Goal: Find specific page/section: Find specific page/section

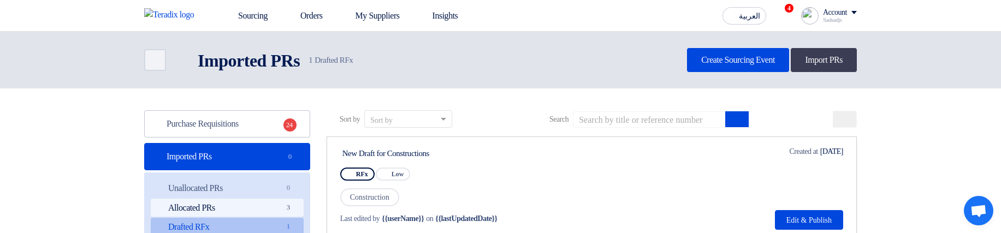
click at [239, 207] on link "Allocated PRs Allocated PRs 3" at bounding box center [227, 208] width 153 height 19
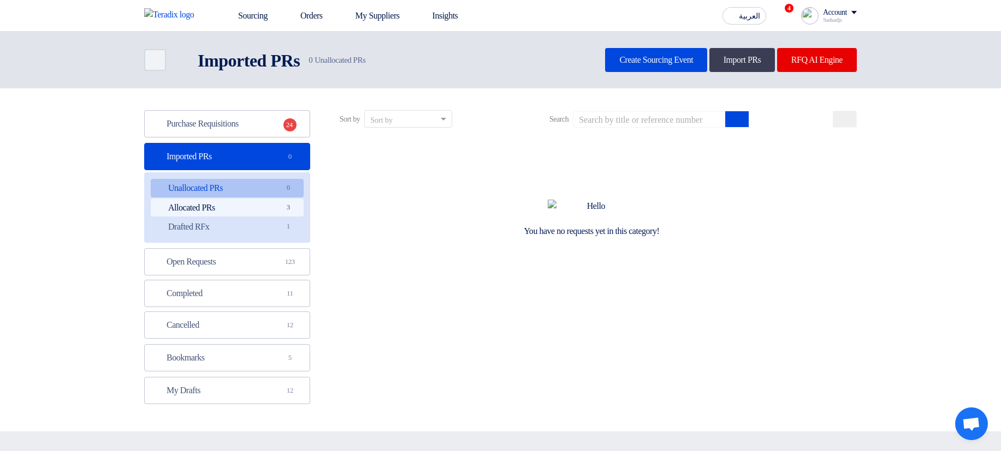
click at [236, 204] on link "Allocated PRs Allocated PRs 3" at bounding box center [227, 208] width 153 height 19
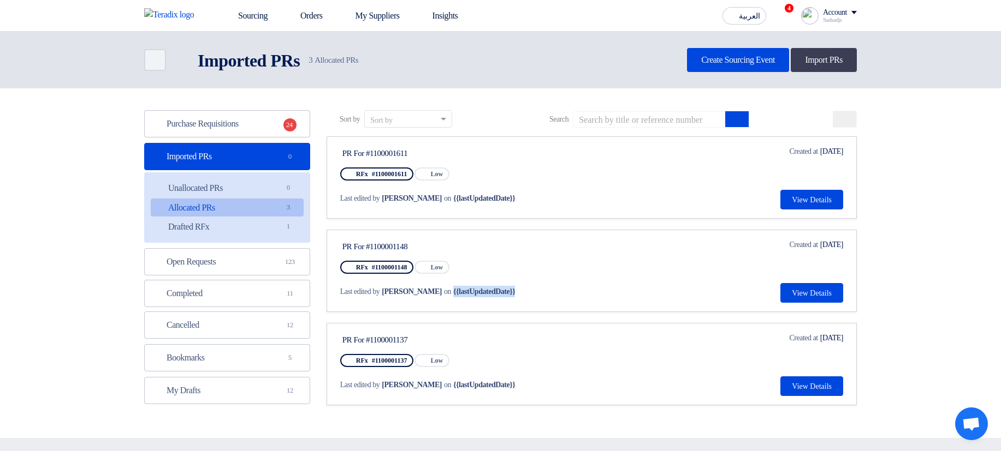
drag, startPoint x: 445, startPoint y: 292, endPoint x: 557, endPoint y: 291, distance: 112.4
click at [547, 233] on div "Last edited by Hamda Jjjw on {{lastUpdatedDate}}" at bounding box center [443, 291] width 207 height 11
click at [204, 222] on link "Drafted RFx Drafted RFx 1" at bounding box center [227, 227] width 153 height 19
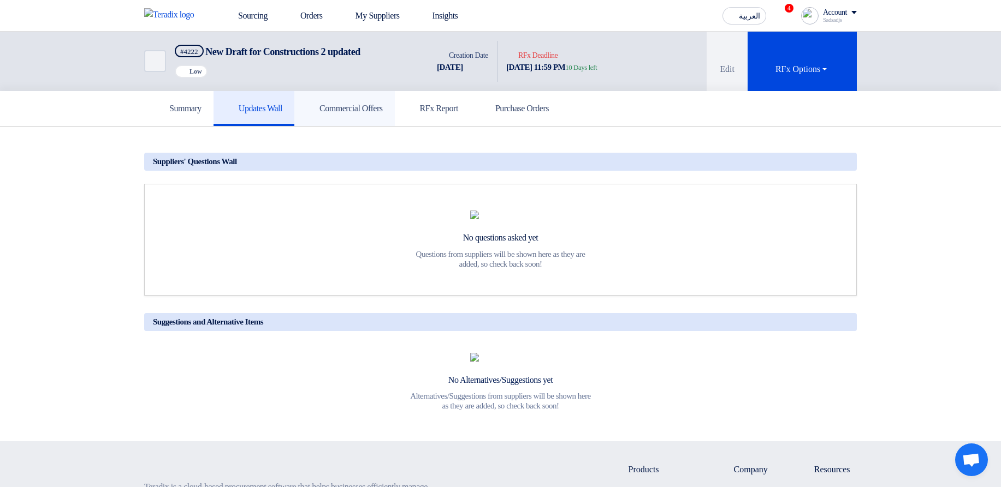
click at [395, 115] on link "Commercial Offers" at bounding box center [344, 108] width 100 height 35
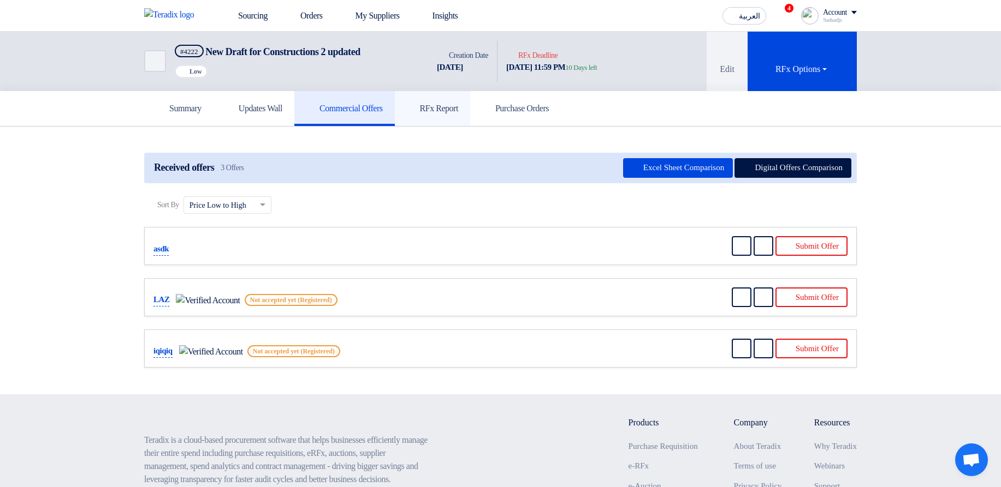
click at [458, 112] on h5 "RFx Report" at bounding box center [432, 108] width 51 height 11
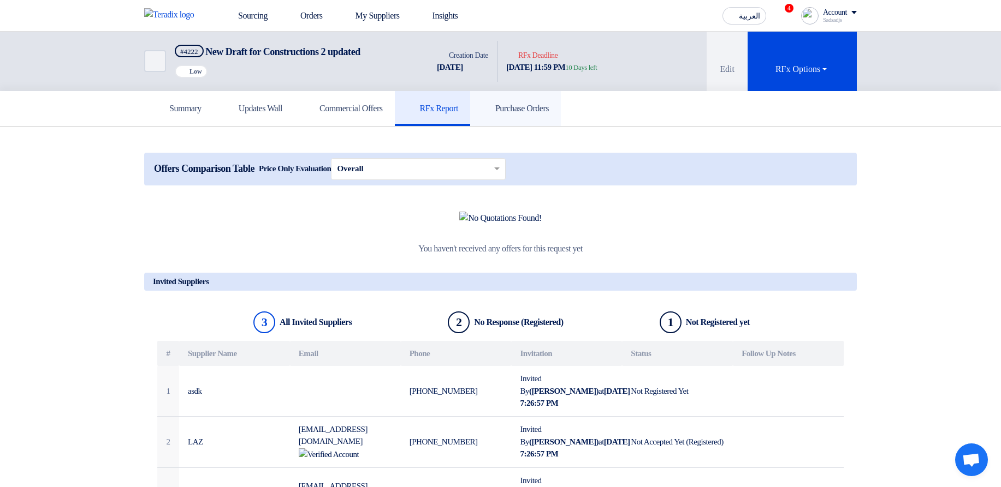
click at [541, 116] on link "Purchase Orders" at bounding box center [515, 108] width 91 height 35
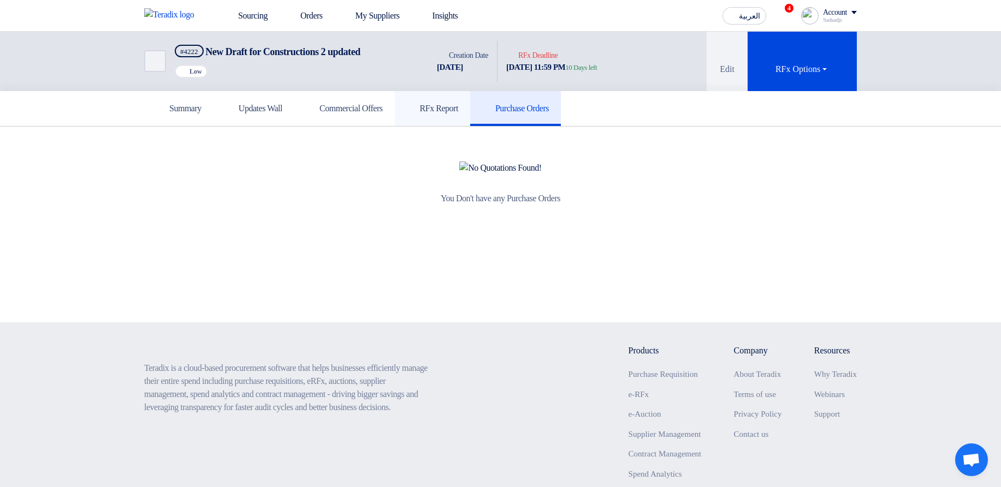
click at [458, 107] on h5 "RFx Report" at bounding box center [432, 108] width 51 height 11
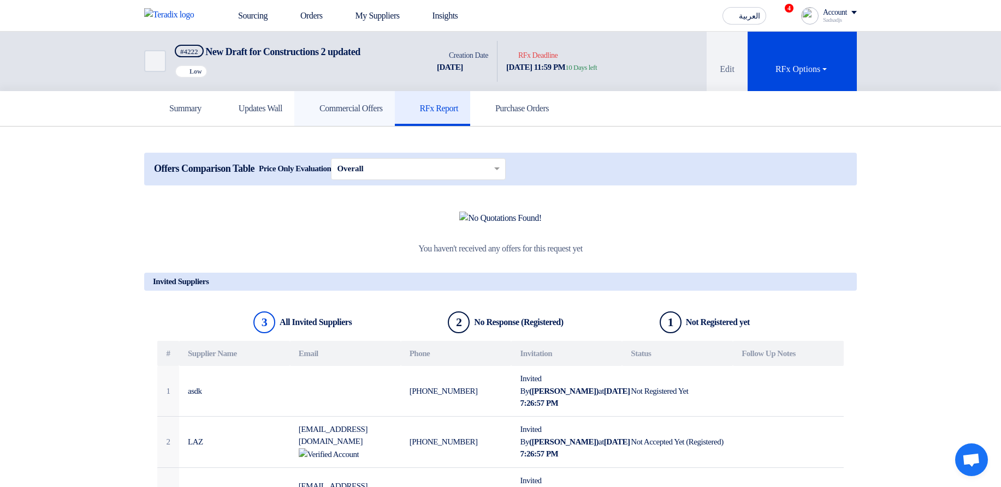
click at [393, 121] on link "Commercial Offers" at bounding box center [344, 108] width 100 height 35
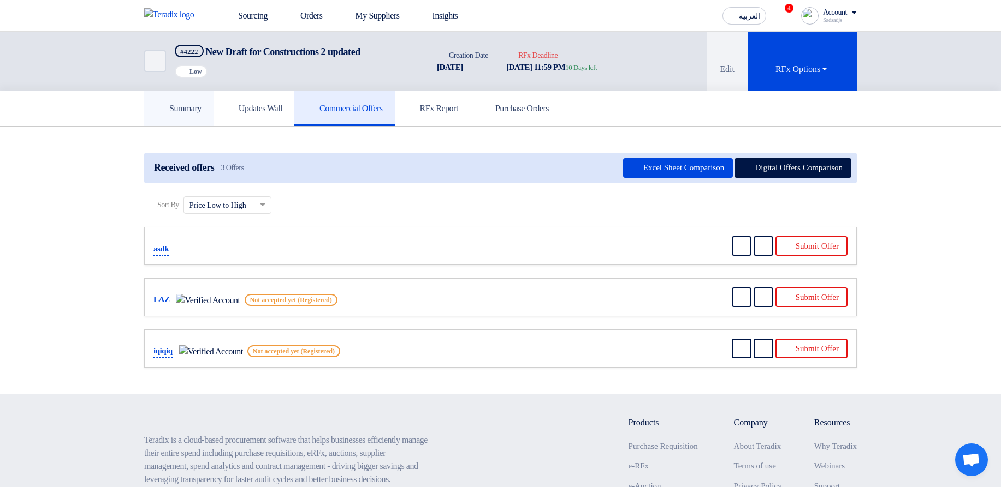
click at [186, 113] on h5 "Summary" at bounding box center [178, 108] width 45 height 11
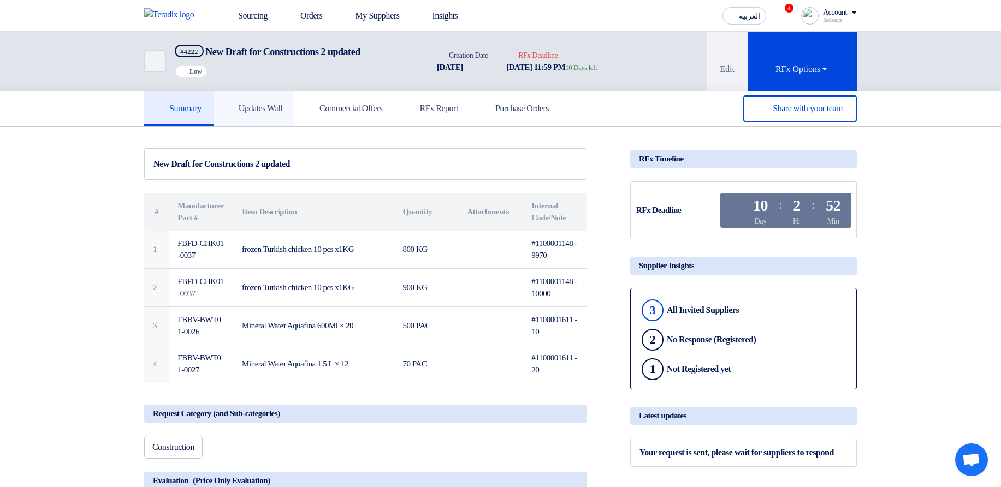
click at [258, 112] on h5 "Updates Wall" at bounding box center [253, 108] width 57 height 11
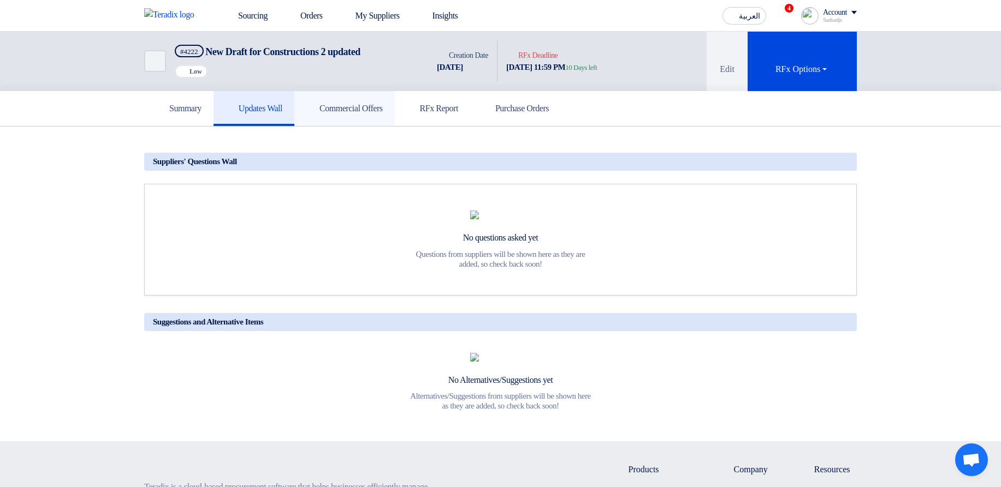
click at [361, 111] on h5 "Commercial Offers" at bounding box center [344, 108] width 76 height 11
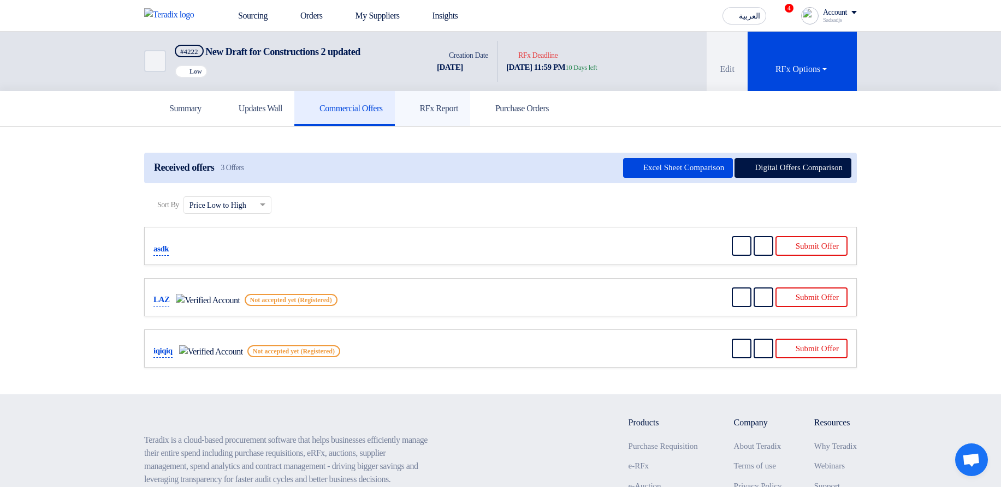
click at [458, 111] on h5 "RFx Report" at bounding box center [432, 108] width 51 height 11
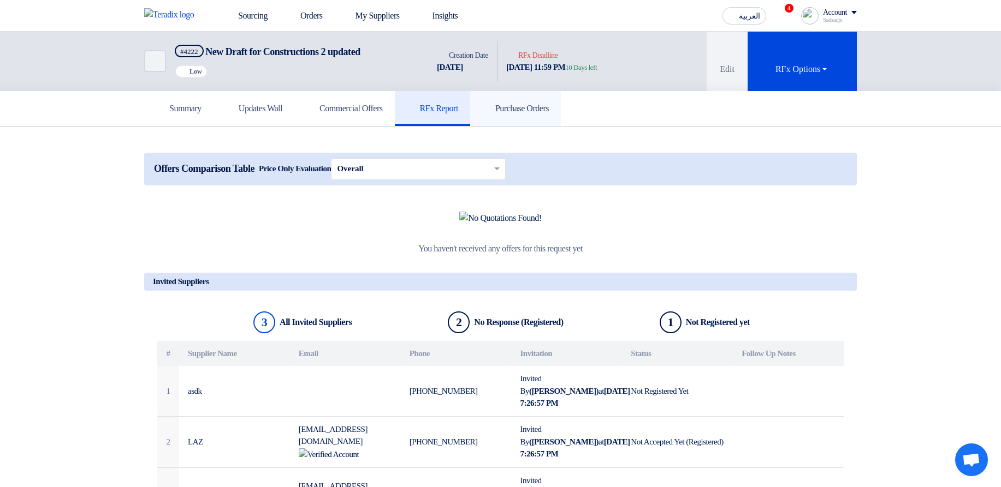
click at [536, 112] on h5 "Purchase Orders" at bounding box center [515, 108] width 67 height 11
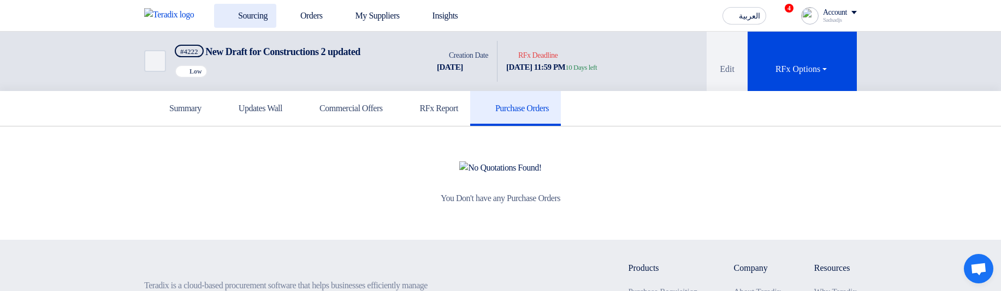
click at [239, 27] on link "Sourcing" at bounding box center [245, 16] width 62 height 24
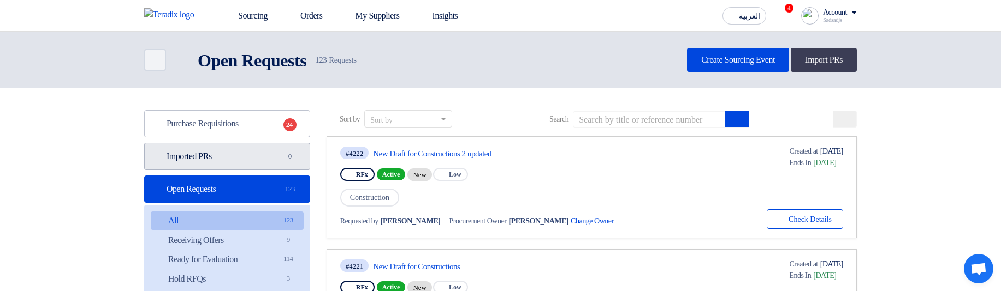
click at [254, 158] on link "Imported PRs Imported PRs 0" at bounding box center [227, 156] width 166 height 27
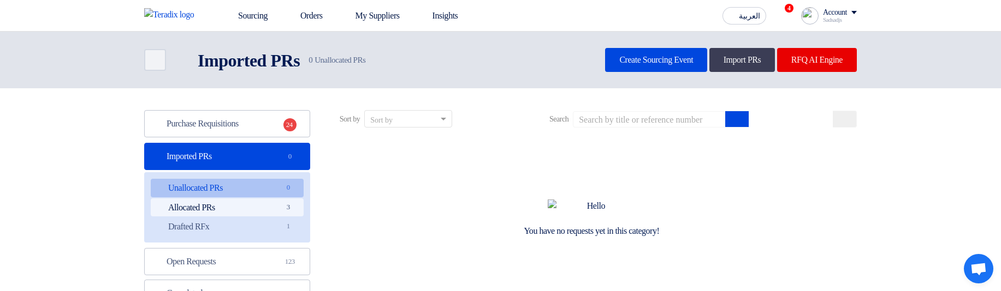
click at [256, 209] on link "Allocated PRs Allocated PRs 3" at bounding box center [227, 208] width 153 height 19
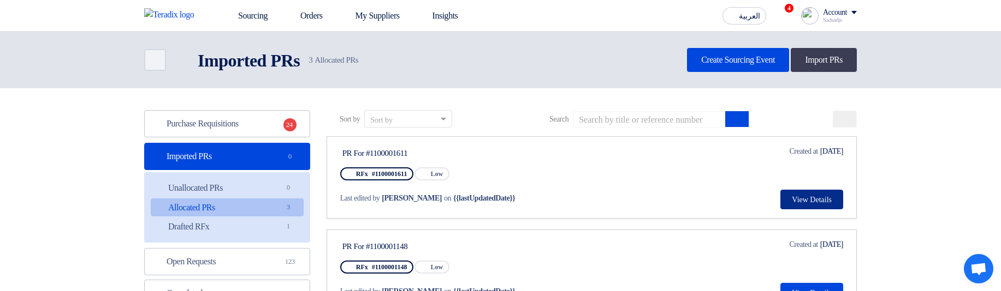
click at [802, 198] on button "View Details" at bounding box center [811, 200] width 63 height 20
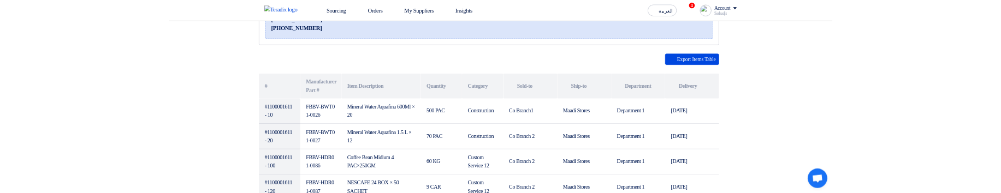
scroll to position [197, 0]
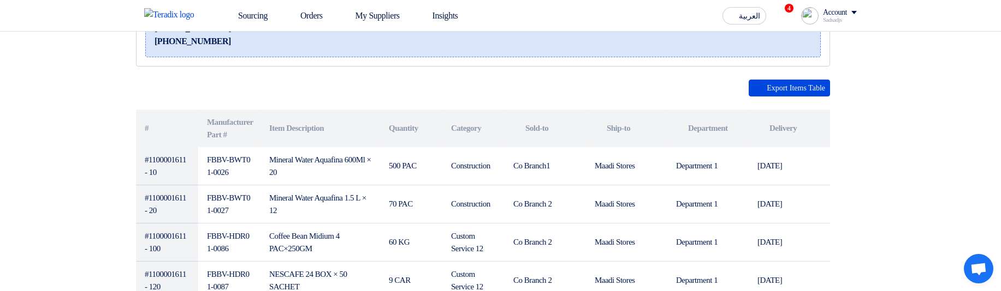
click at [490, 93] on div "Export Items Table" at bounding box center [483, 88] width 694 height 17
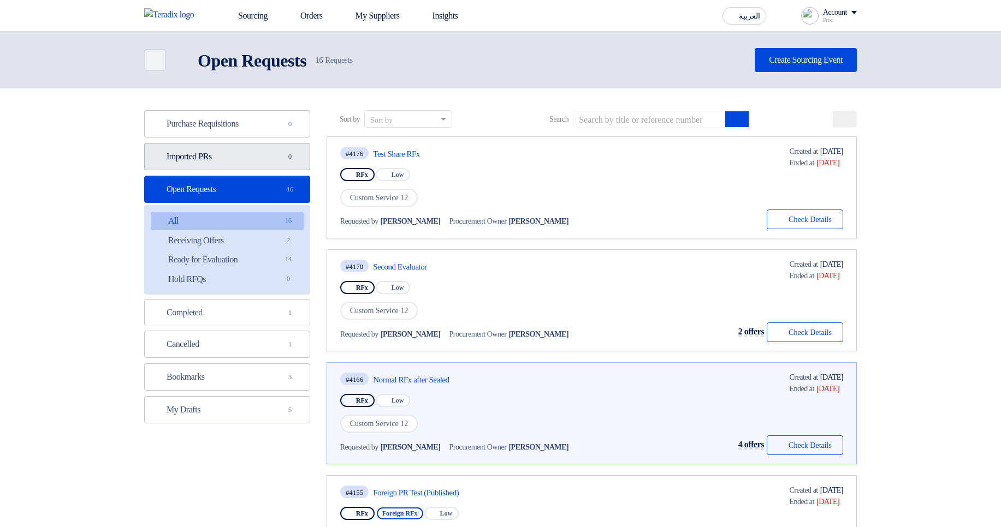
click at [272, 163] on link "Imported PRs Imported PRs 0" at bounding box center [227, 156] width 166 height 27
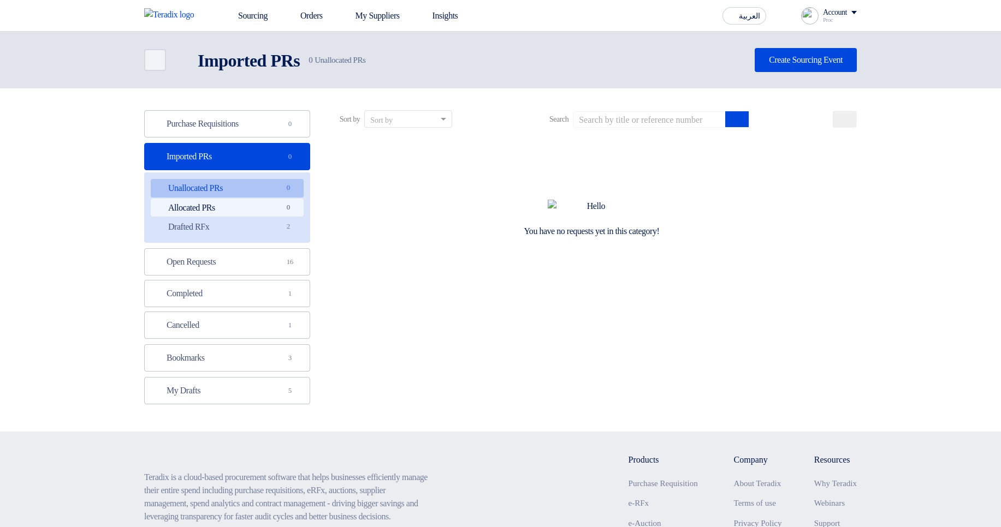
click at [253, 212] on link "Allocated PRs Allocated PRs 0" at bounding box center [227, 208] width 153 height 19
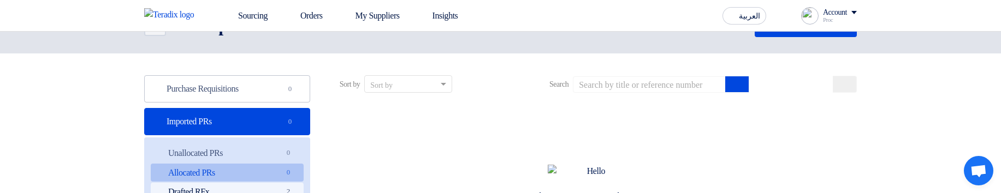
scroll to position [66, 0]
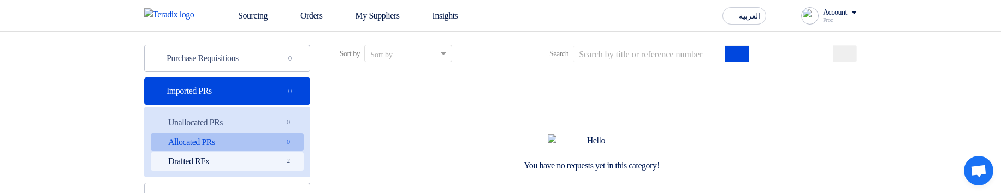
click at [239, 158] on link "Drafted RFx Drafted RFx 2" at bounding box center [227, 161] width 153 height 19
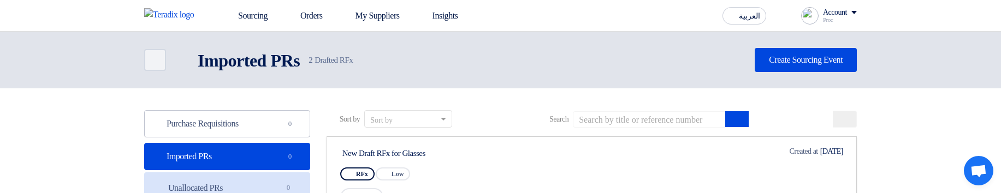
scroll to position [131, 0]
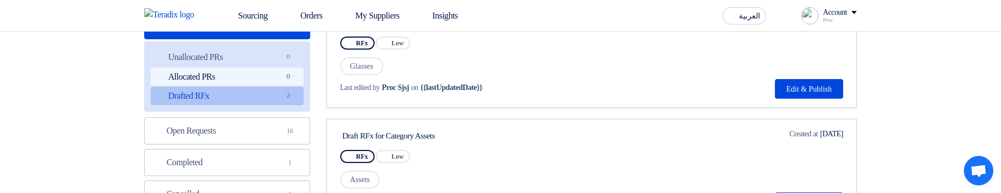
click at [240, 71] on link "Allocated PRs Allocated PRs 0" at bounding box center [227, 77] width 153 height 19
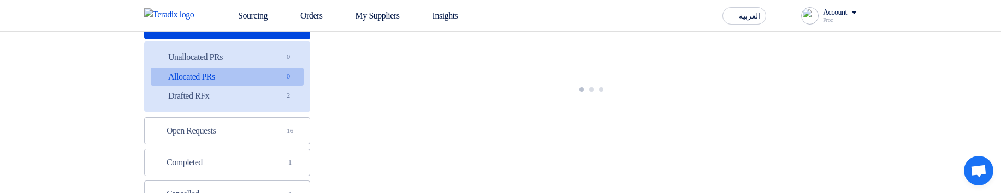
scroll to position [0, 0]
